Goal: Check status: Check status

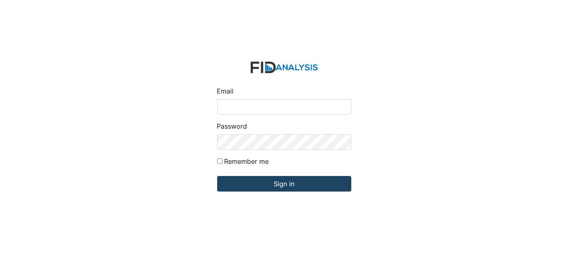
type input "[EMAIL_ADDRESS][DOMAIN_NAME]"
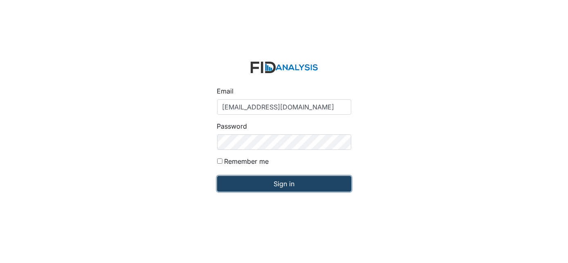
click at [274, 183] on input "Sign in" at bounding box center [284, 184] width 134 height 16
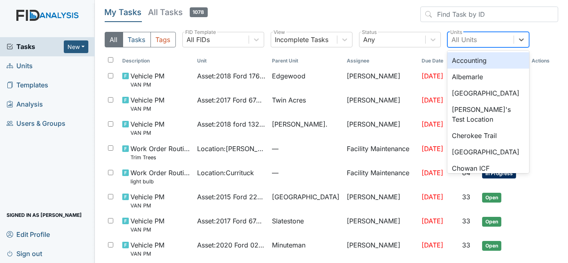
click at [483, 40] on div "All Units" at bounding box center [481, 39] width 66 height 15
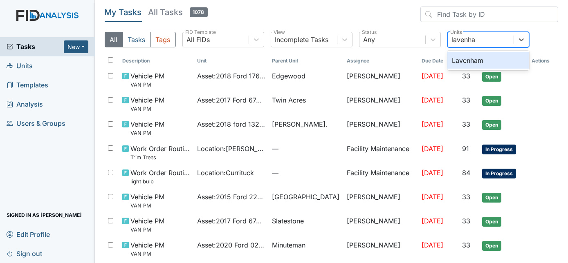
type input "lavenham"
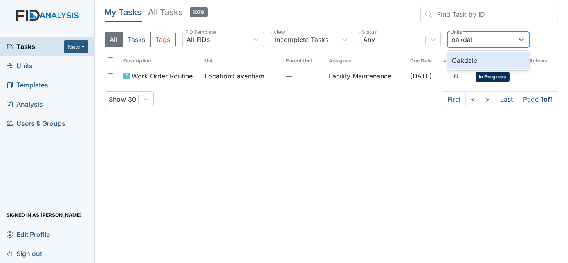
type input "oakdale"
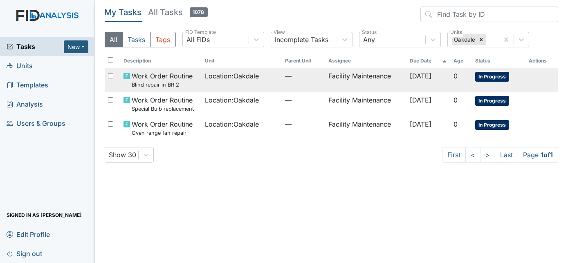
click at [285, 80] on span "—" at bounding box center [303, 76] width 37 height 10
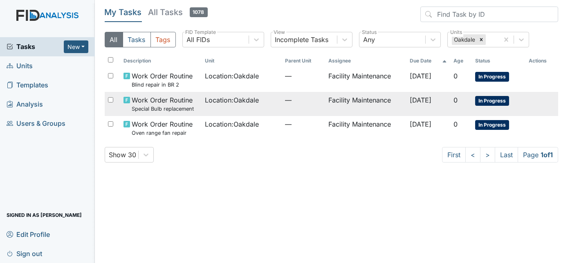
click at [246, 105] on td "Location : Oakdale" at bounding box center [242, 104] width 80 height 24
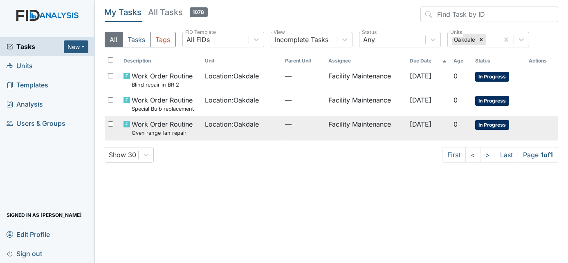
click at [254, 130] on td "Location : Oakdale" at bounding box center [242, 128] width 80 height 24
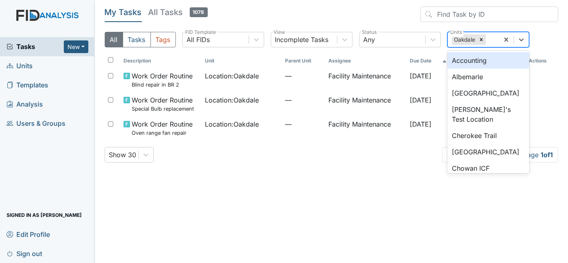
click at [495, 40] on div "Oakdale" at bounding box center [473, 39] width 51 height 15
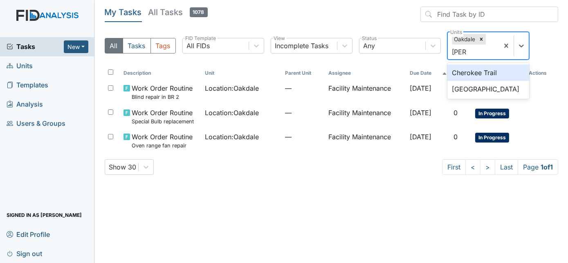
type input "cherr"
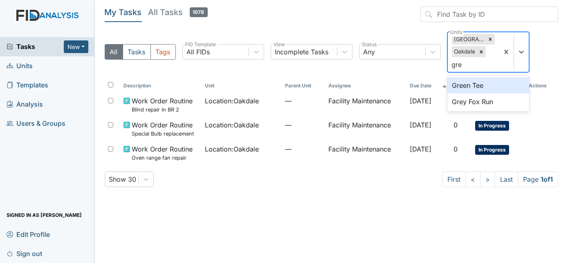
type input "grey"
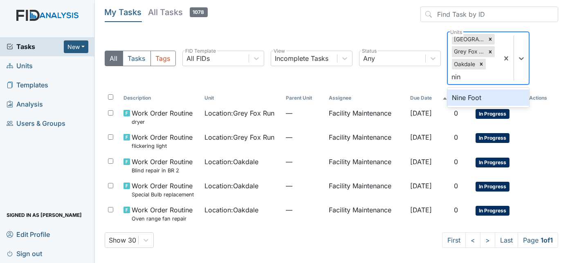
type input "nine"
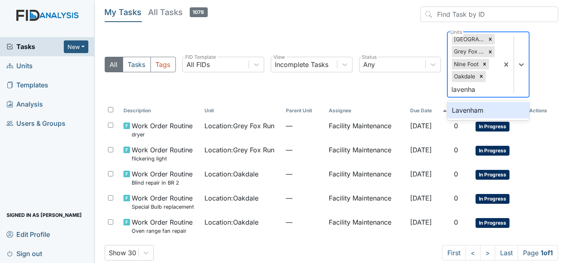
type input "lavenham"
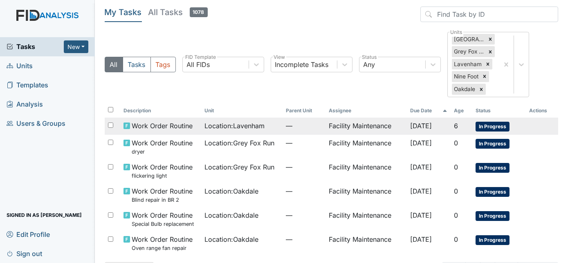
click at [286, 128] on span "—" at bounding box center [304, 126] width 37 height 10
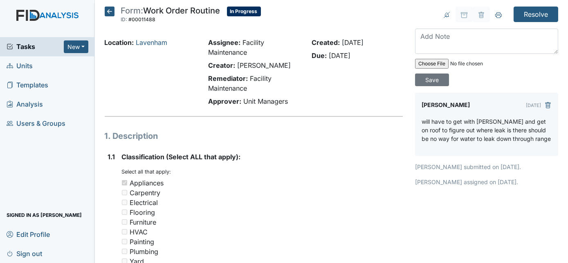
click at [107, 11] on icon at bounding box center [110, 12] width 10 height 10
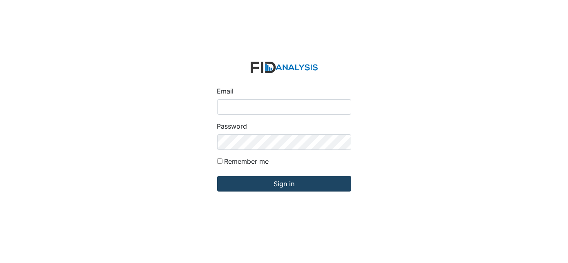
type input "[EMAIL_ADDRESS][DOMAIN_NAME]"
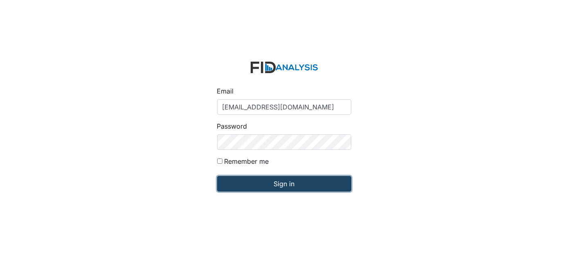
click at [267, 185] on input "Sign in" at bounding box center [284, 184] width 134 height 16
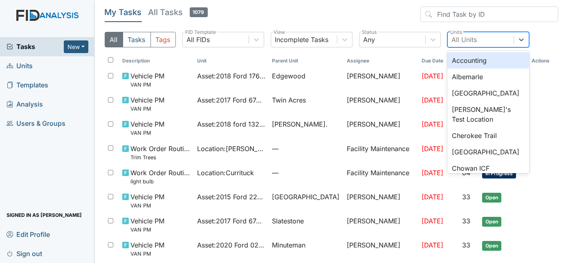
click at [465, 45] on div "All Units" at bounding box center [481, 39] width 66 height 15
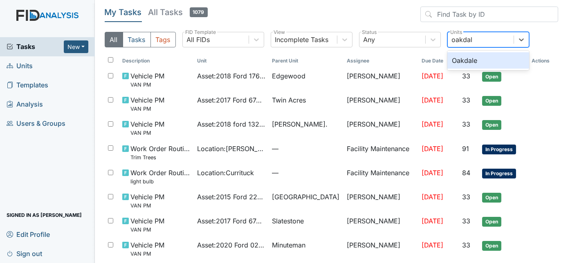
type input "oakdale"
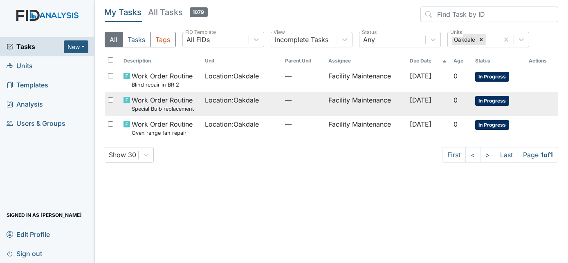
click at [270, 103] on div "Location : Oakdale" at bounding box center [242, 100] width 74 height 10
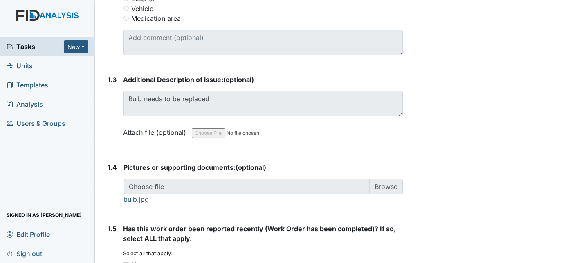
scroll to position [561, 0]
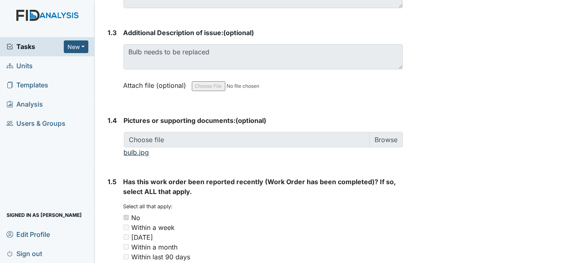
click at [135, 153] on link "bulb.jpg" at bounding box center [136, 152] width 25 height 8
